Goal: Book appointment/travel/reservation

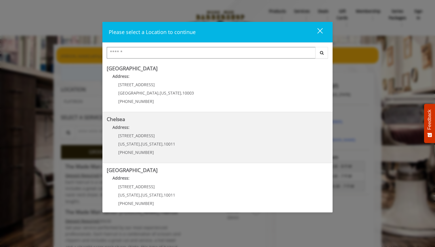
scroll to position [106, 0]
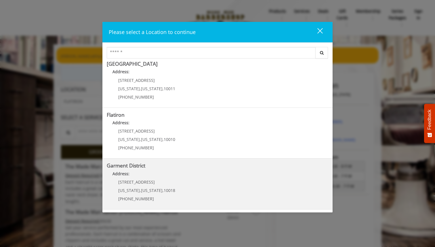
click at [167, 179] on District "Address:" at bounding box center [218, 174] width 222 height 9
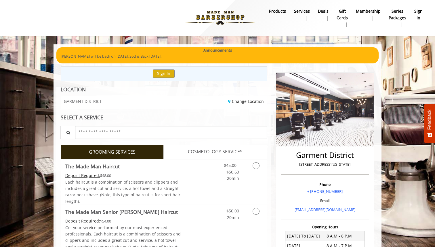
click at [115, 134] on input "text" at bounding box center [171, 132] width 192 height 13
type input "*******"
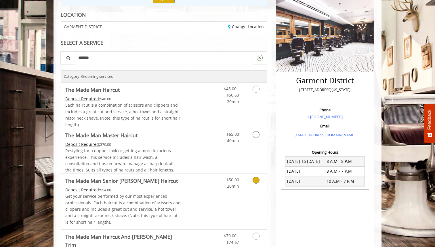
click at [169, 195] on p "Get your service performed by our most experienced professionals. Each haircut …" at bounding box center [123, 209] width 116 height 32
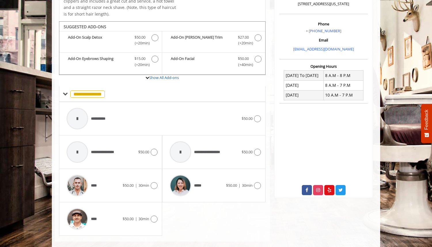
scroll to position [169, 0]
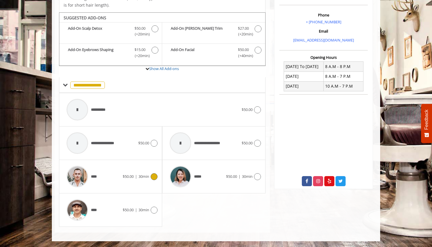
click at [143, 169] on div "**** $50.00 | 30min" at bounding box center [111, 176] width 94 height 27
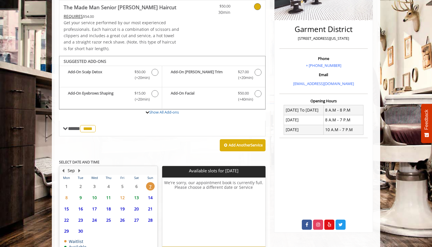
scroll to position [163, 0]
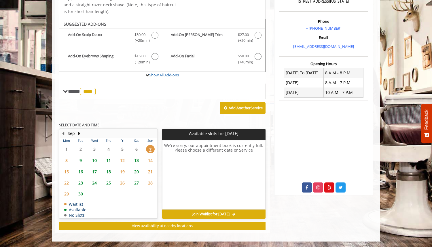
click at [110, 171] on span "18" at bounding box center [108, 171] width 9 height 8
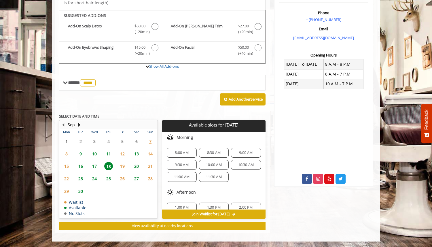
scroll to position [50, 0]
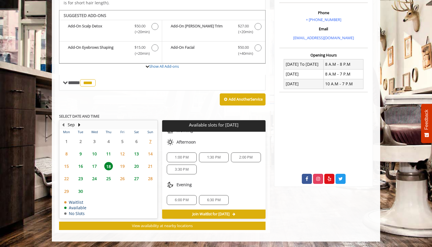
click at [209, 199] on span "6:30 PM" at bounding box center [214, 199] width 14 height 5
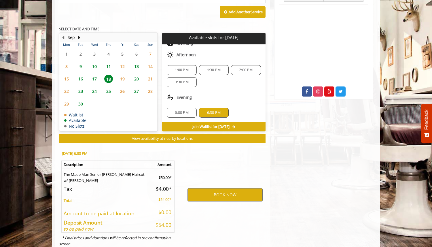
scroll to position [275, 0]
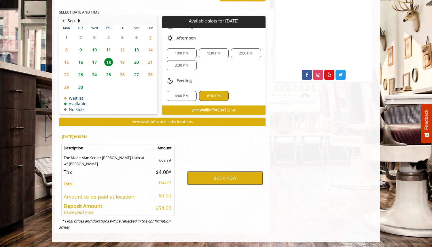
click at [228, 179] on button "BOOK NOW" at bounding box center [224, 177] width 75 height 13
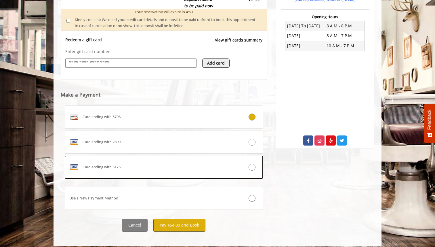
scroll to position [215, 0]
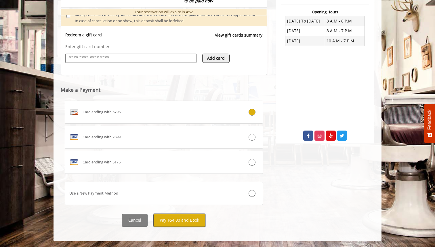
click at [184, 220] on button "Pay $54.00 and Book" at bounding box center [179, 219] width 52 height 13
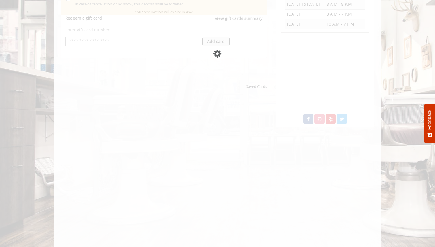
scroll to position [178, 0]
